Goal: Transaction & Acquisition: Obtain resource

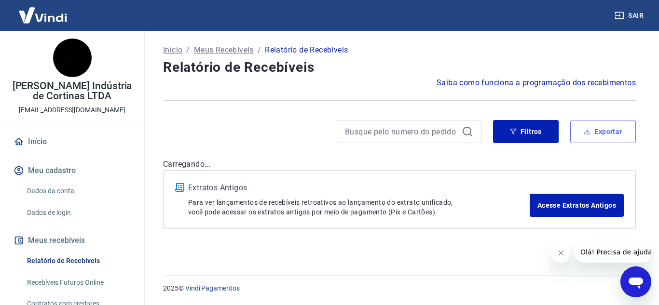
click at [597, 135] on button "Exportar" at bounding box center [603, 131] width 66 height 23
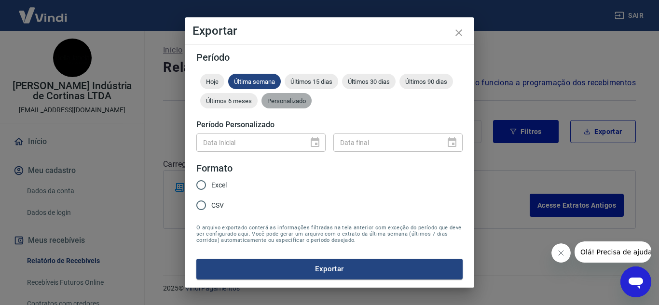
click at [301, 101] on span "Personalizado" at bounding box center [286, 100] width 50 height 7
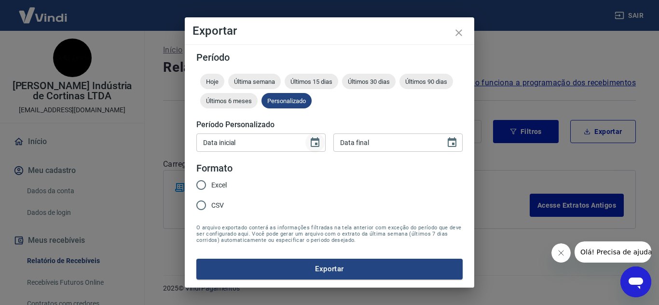
drag, startPoint x: 320, startPoint y: 139, endPoint x: 320, endPoint y: 150, distance: 10.6
click at [320, 139] on icon "Choose date" at bounding box center [315, 143] width 12 height 12
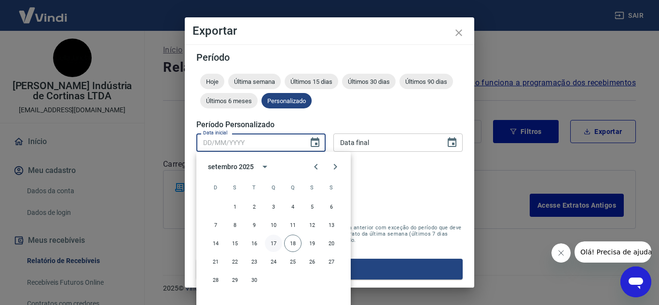
click at [277, 244] on button "17" at bounding box center [273, 243] width 17 height 17
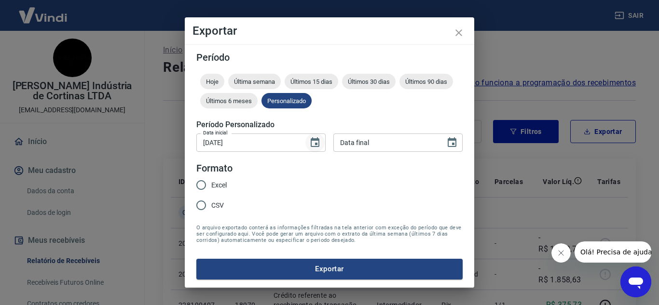
click at [314, 141] on icon "Choose date, selected date is 17 de set de 2025" at bounding box center [315, 143] width 12 height 12
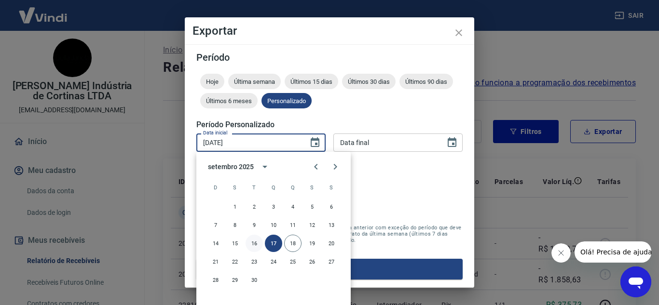
click at [257, 243] on button "16" at bounding box center [253, 243] width 17 height 17
type input "[DATE]"
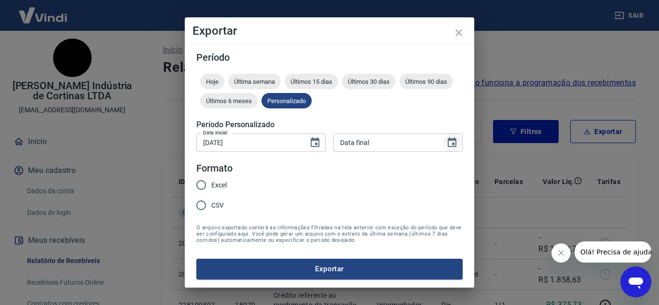
click at [449, 143] on icon "Choose date" at bounding box center [452, 143] width 12 height 12
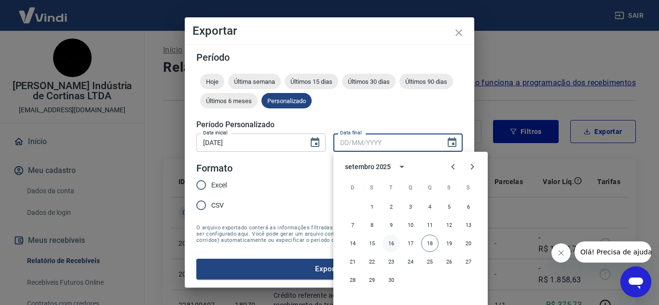
click at [391, 244] on button "16" at bounding box center [390, 243] width 17 height 17
type input "[DATE]"
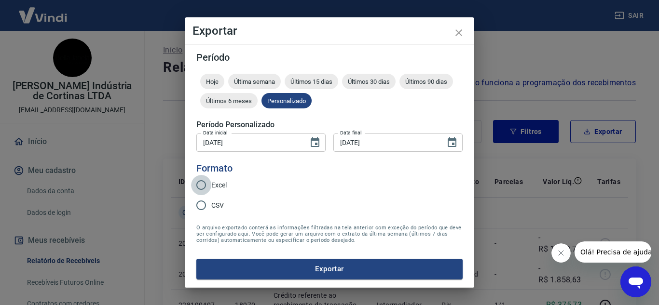
click at [207, 184] on input "Excel" at bounding box center [201, 185] width 20 height 20
radio input "true"
click at [279, 267] on button "Exportar" at bounding box center [329, 269] width 266 height 20
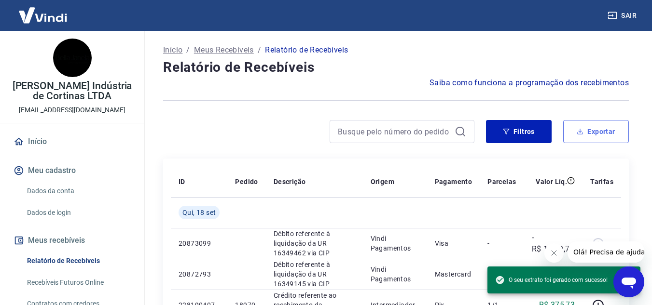
click at [593, 134] on button "Exportar" at bounding box center [596, 131] width 66 height 23
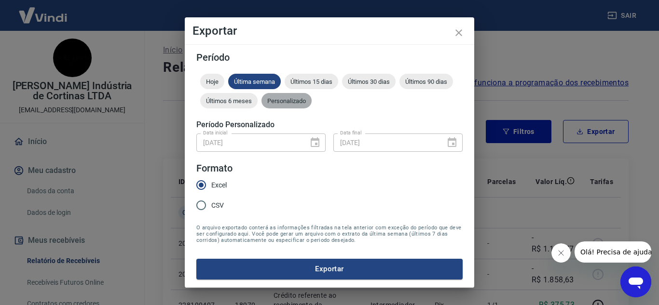
click at [294, 100] on span "Personalizado" at bounding box center [286, 100] width 50 height 7
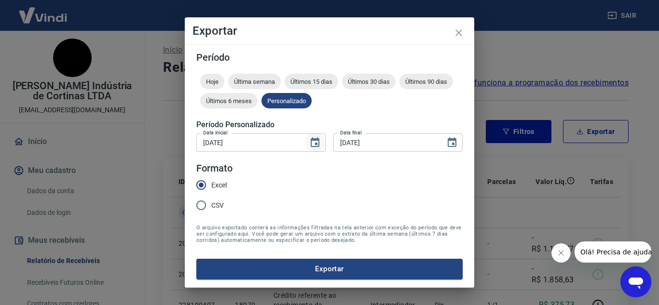
click at [313, 142] on icon "Choose date, selected date is 16 de set de 2025" at bounding box center [315, 143] width 12 height 12
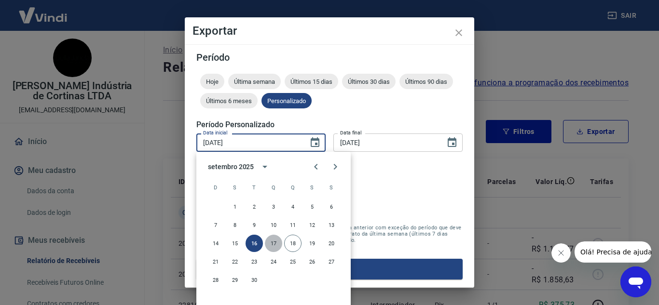
click at [279, 243] on button "17" at bounding box center [273, 243] width 17 height 17
type input "[DATE]"
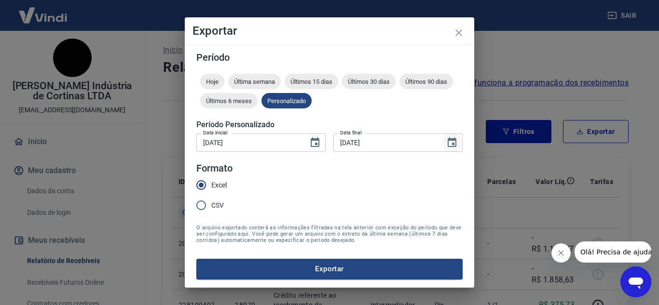
click at [448, 139] on icon "Choose date, selected date is 16 de set de 2025" at bounding box center [452, 143] width 12 height 12
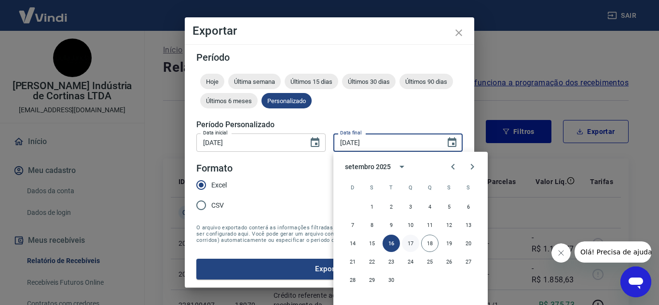
click at [411, 243] on button "17" at bounding box center [410, 243] width 17 height 17
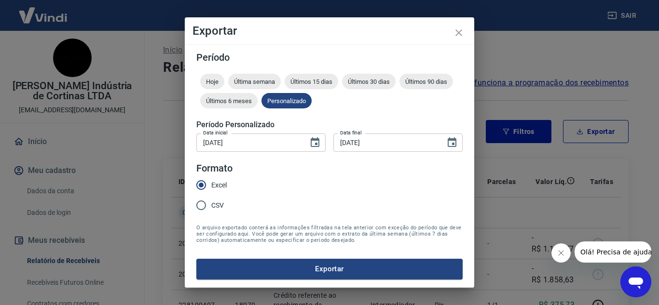
type input "[DATE]"
click at [318, 269] on button "Exportar" at bounding box center [329, 269] width 266 height 20
